Goal: Task Accomplishment & Management: Manage account settings

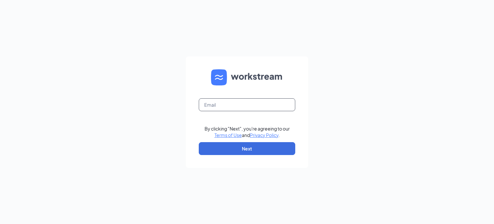
click at [265, 103] on input "text" at bounding box center [247, 104] width 97 height 13
click at [243, 102] on input "text" at bounding box center [247, 104] width 97 height 13
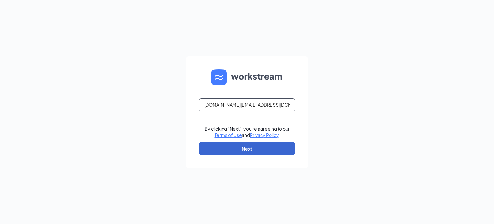
type input "[DOMAIN_NAME][EMAIL_ADDRESS][DOMAIN_NAME]"
click at [262, 147] on button "Next" at bounding box center [247, 148] width 97 height 13
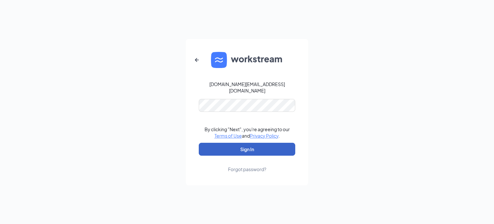
click at [260, 150] on button "Sign In" at bounding box center [247, 149] width 97 height 13
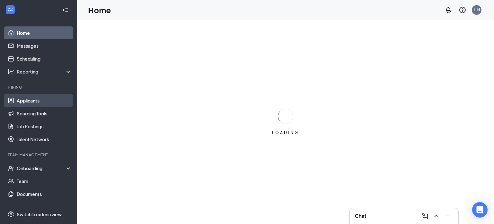
click at [30, 101] on link "Applicants" at bounding box center [44, 100] width 55 height 13
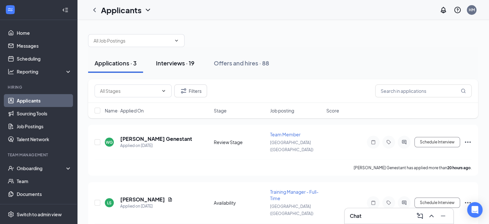
click at [190, 57] on button "Interviews · 19" at bounding box center [175, 62] width 51 height 19
